Goal: Find specific page/section: Find specific page/section

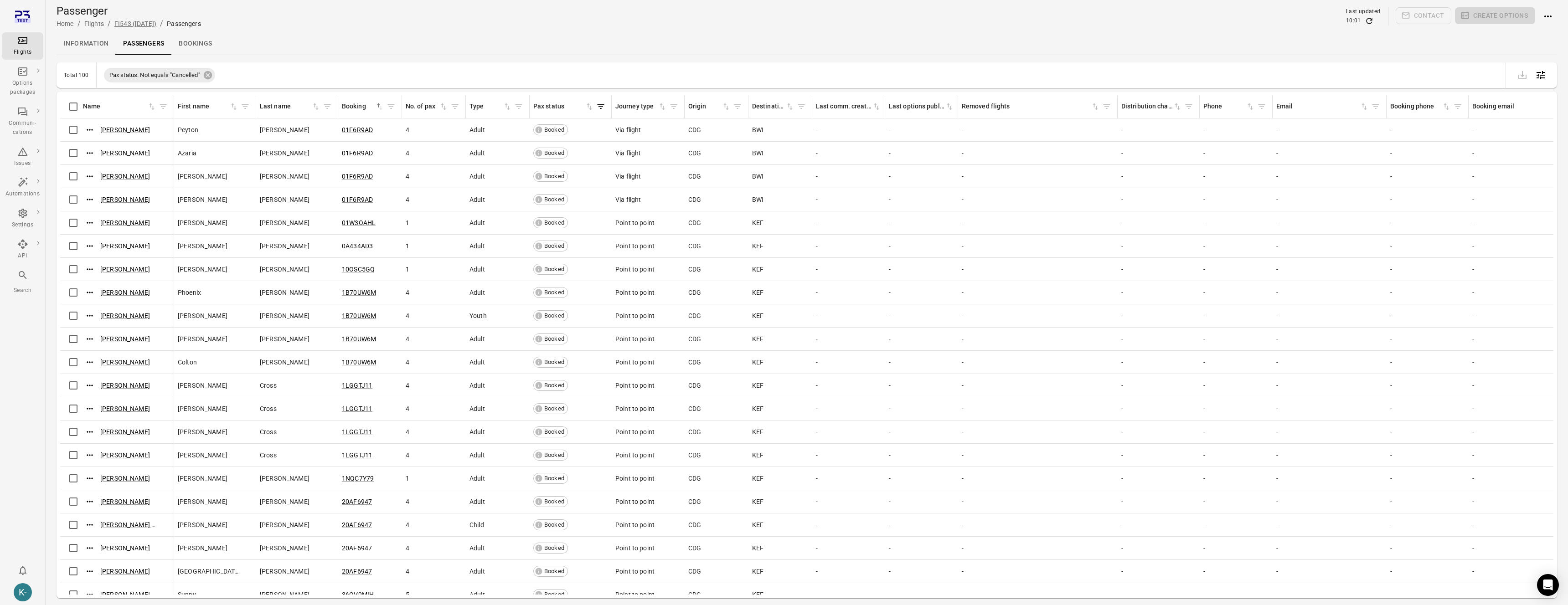
click at [125, 22] on link "FI543 (12 Aug)" at bounding box center [135, 23] width 42 height 7
